Goal: Find specific page/section

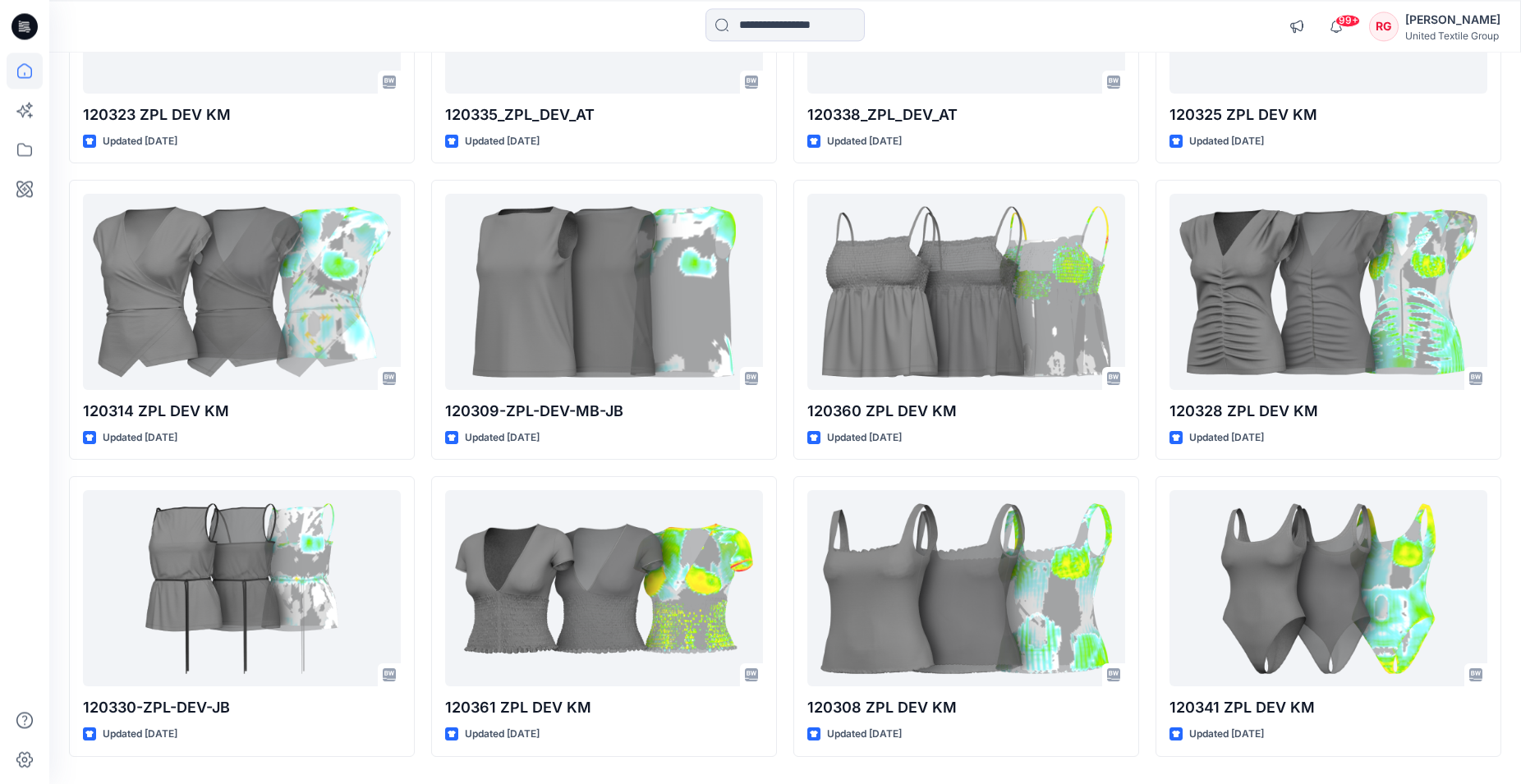
scroll to position [11078, 0]
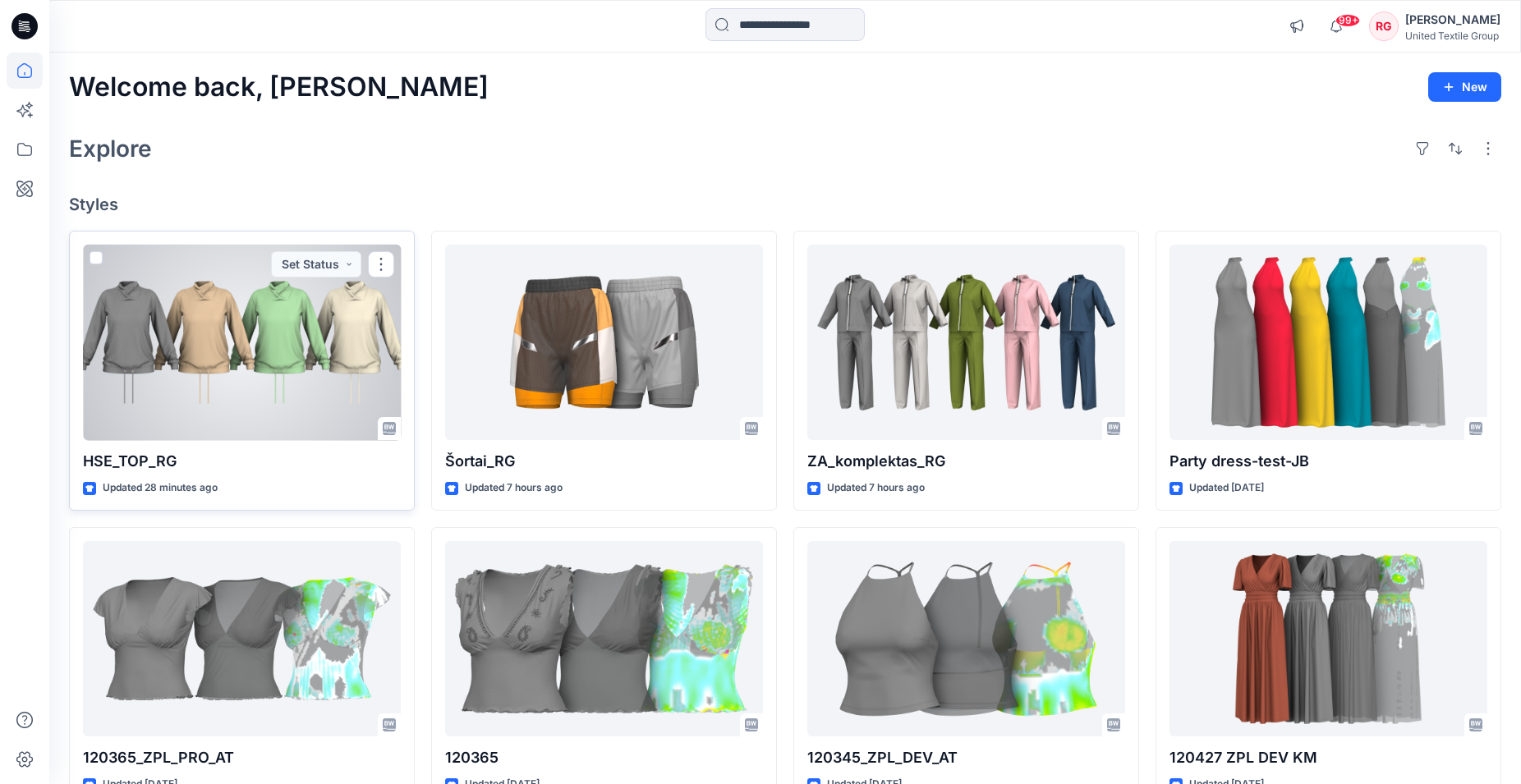
click at [248, 346] on div at bounding box center [242, 342] width 318 height 196
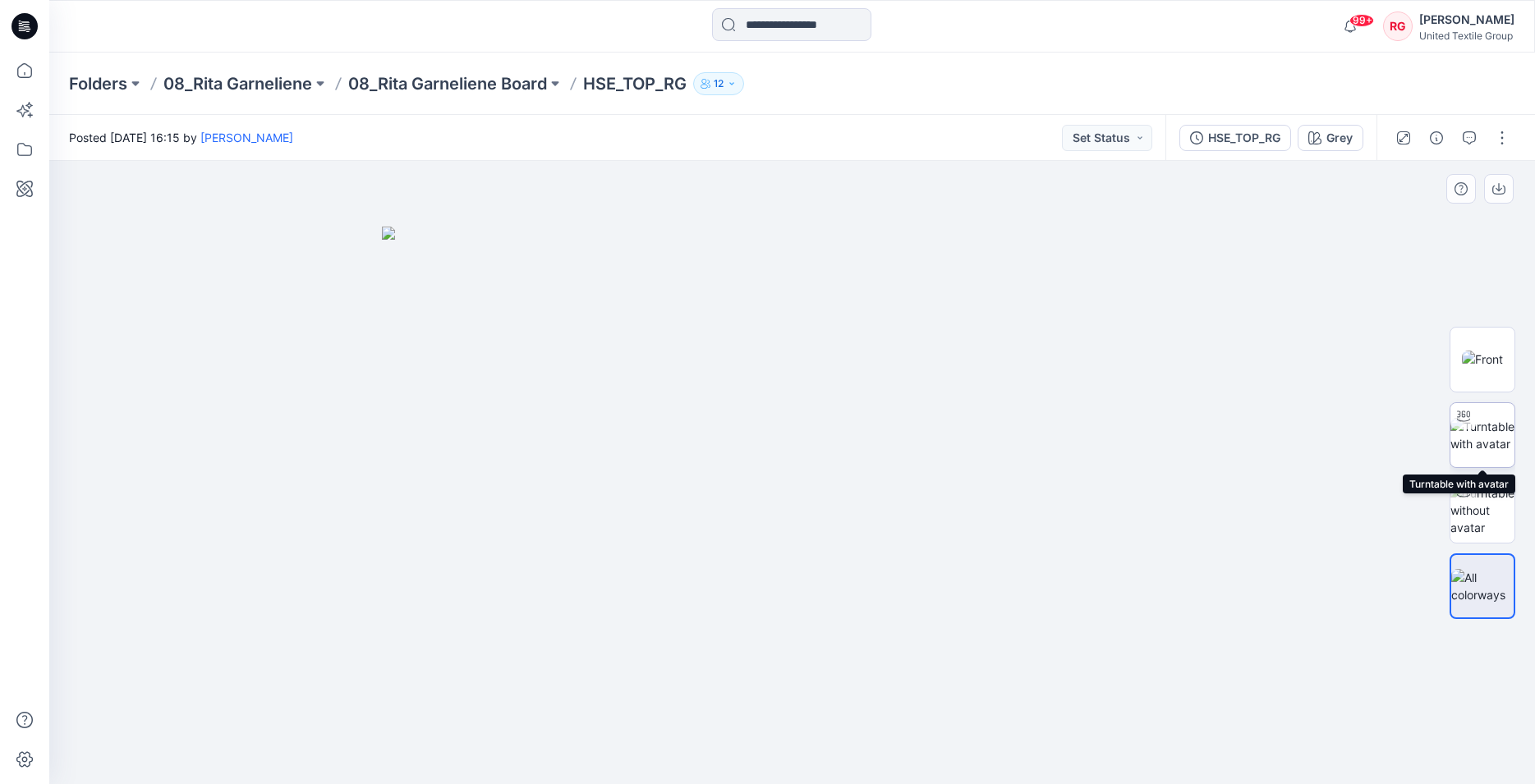
click at [1490, 435] on img at bounding box center [1482, 435] width 64 height 34
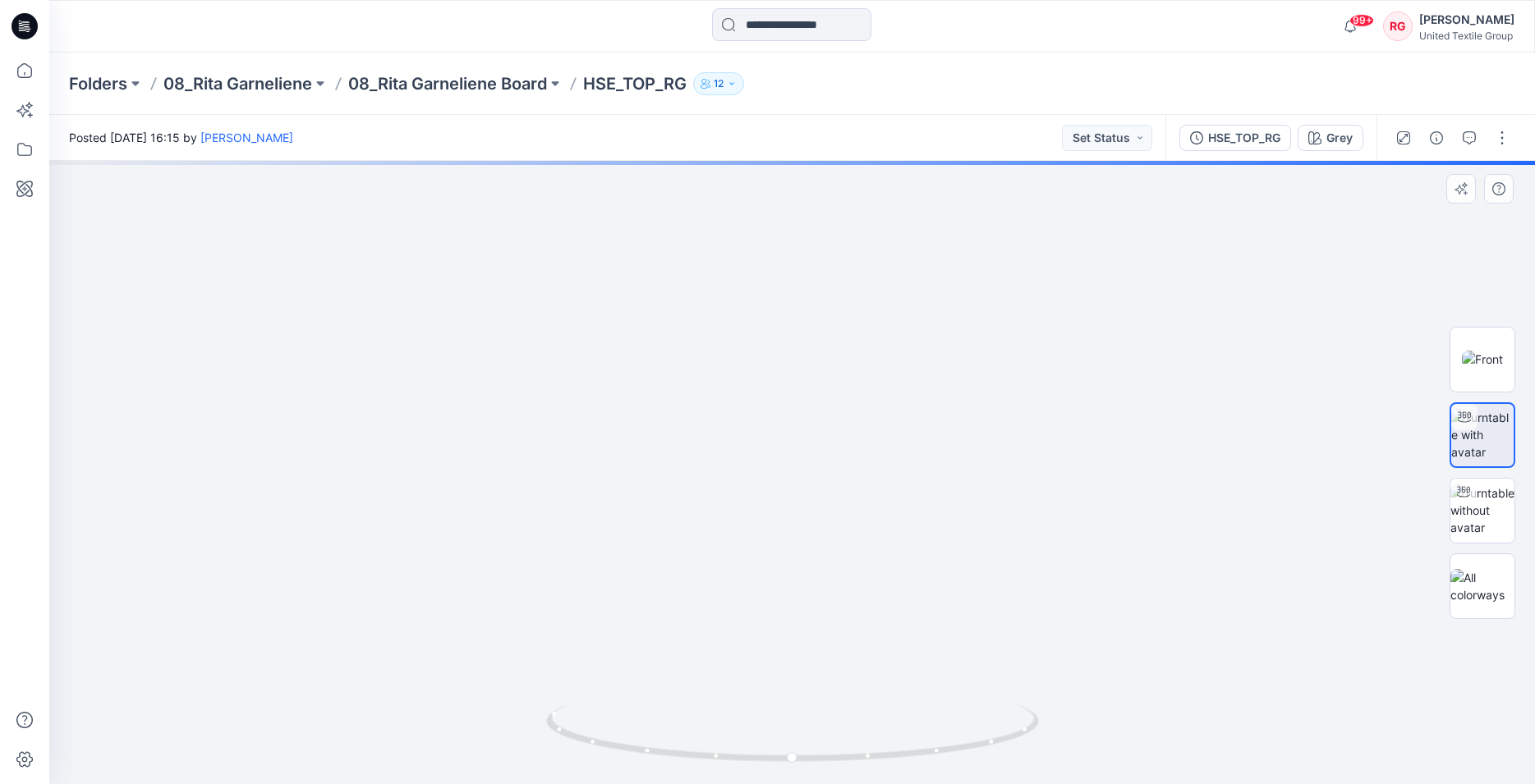
drag, startPoint x: 781, startPoint y: 431, endPoint x: 731, endPoint y: 587, distance: 163.8
